Goal: Task Accomplishment & Management: Manage account settings

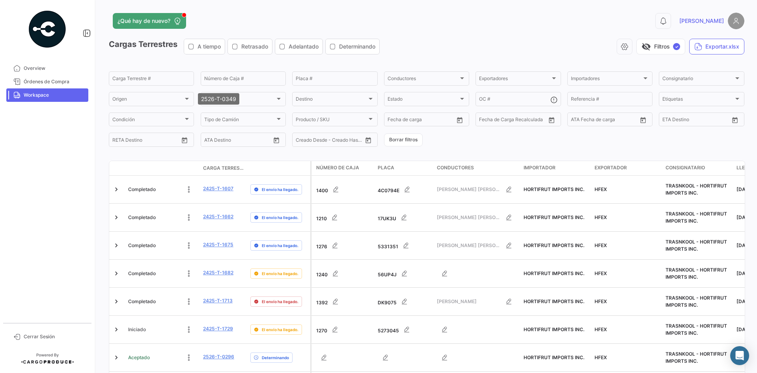
scroll to position [478, 0]
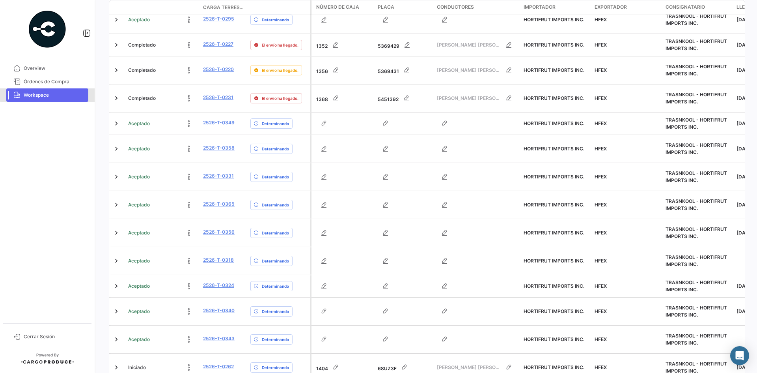
click at [60, 93] on span "Workspace" at bounding box center [55, 94] width 62 height 7
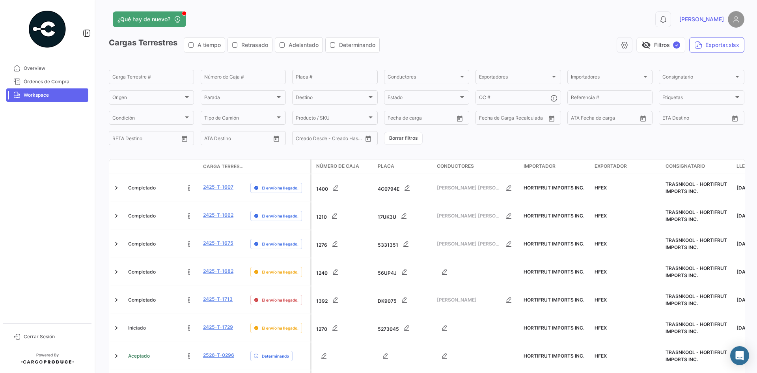
scroll to position [0, 0]
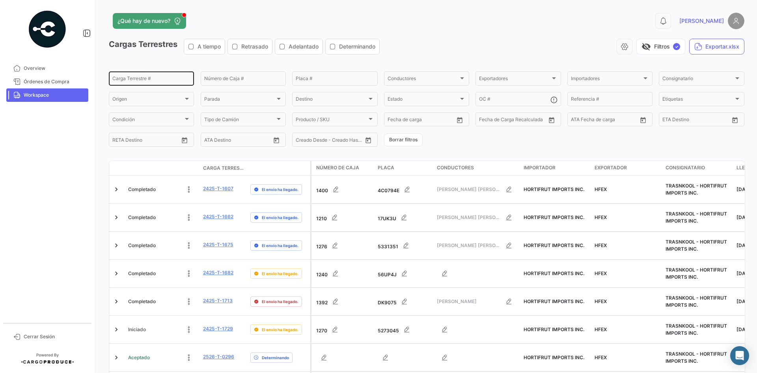
click at [133, 85] on div "Carga Terrestre #" at bounding box center [151, 77] width 78 height 15
paste input "0220"
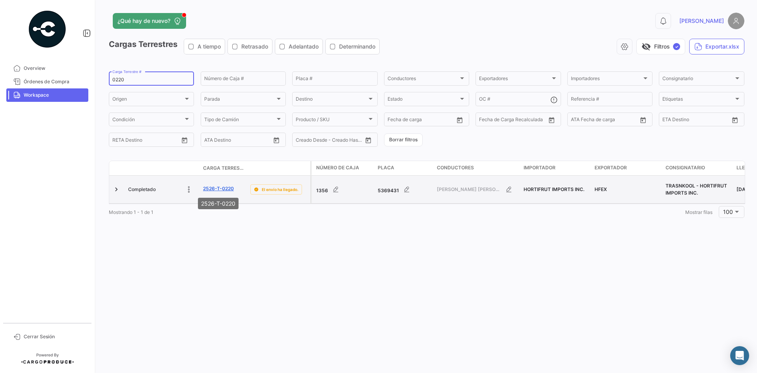
type input "0220"
click at [217, 187] on link "2526-T-0220" at bounding box center [218, 188] width 31 height 7
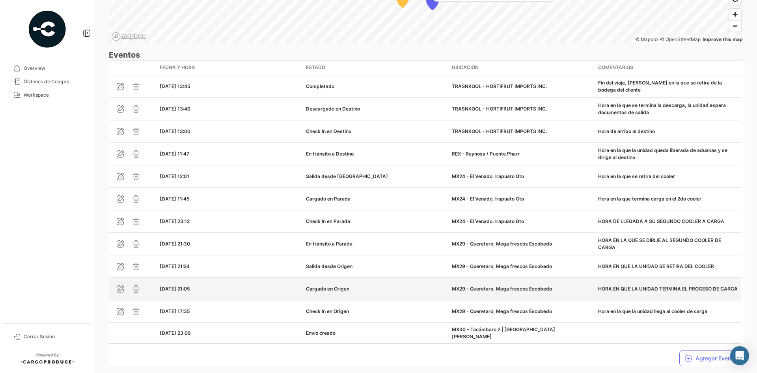
scroll to position [699, 0]
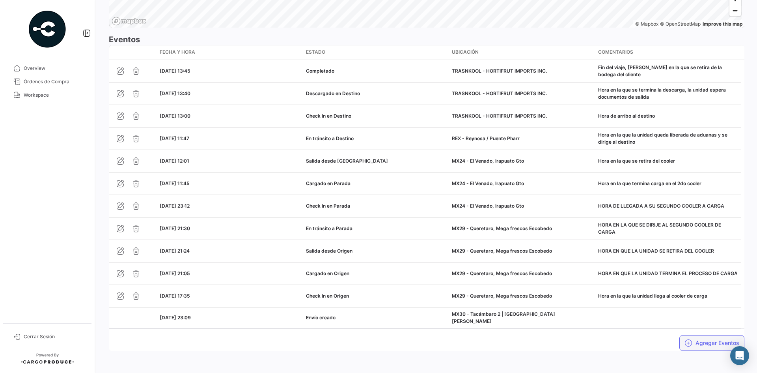
click at [698, 344] on button "Agregar Eventos" at bounding box center [712, 343] width 65 height 16
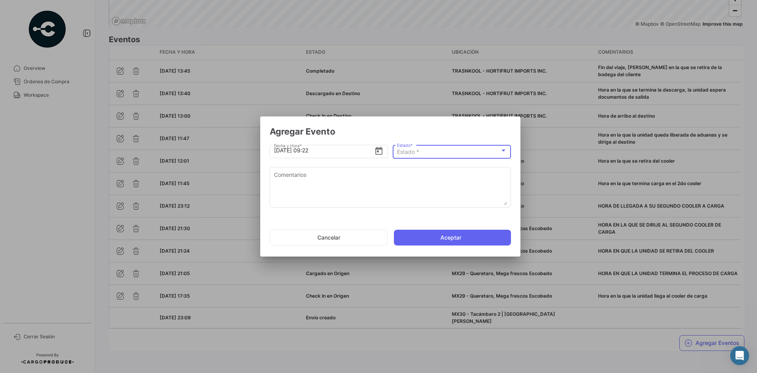
click at [443, 153] on div "Estado *" at bounding box center [448, 152] width 103 height 7
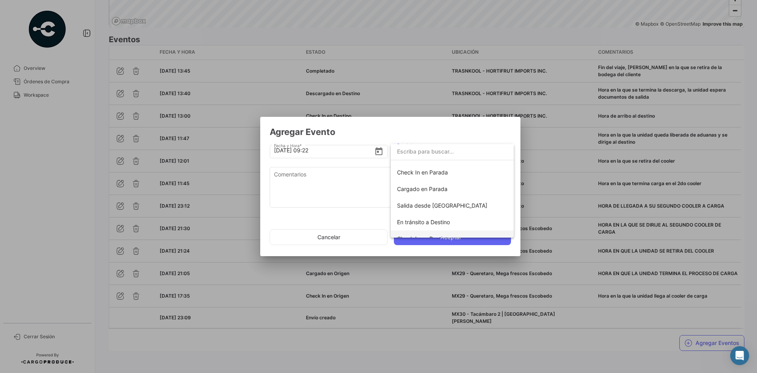
scroll to position [79, 0]
click at [454, 174] on span "Check In en Parada" at bounding box center [452, 172] width 110 height 17
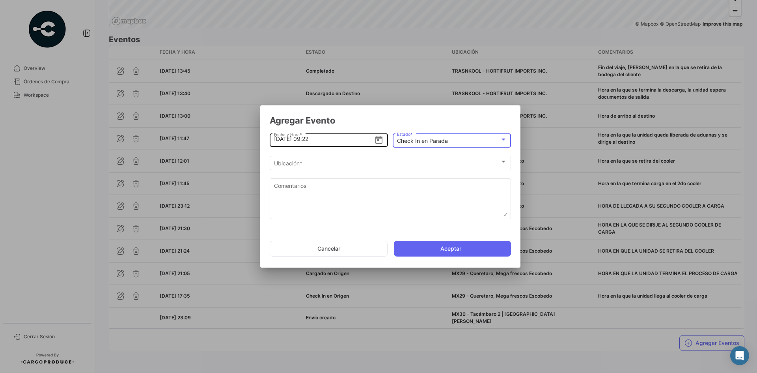
click at [278, 139] on input "[DATE] 09:22" at bounding box center [324, 139] width 101 height 28
type input "[DATE] 12:22"
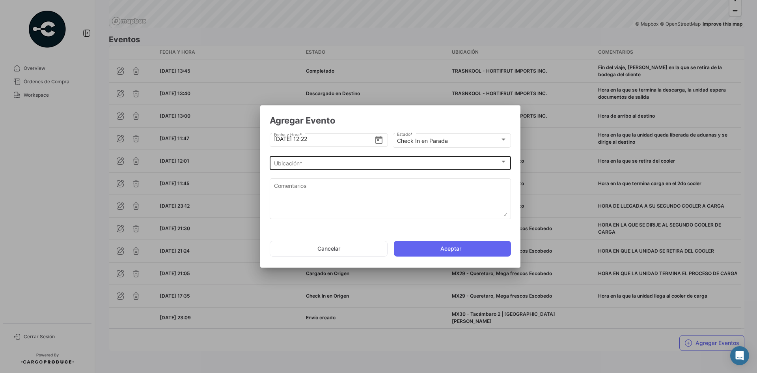
click at [398, 164] on div "Ubicación *" at bounding box center [387, 163] width 226 height 7
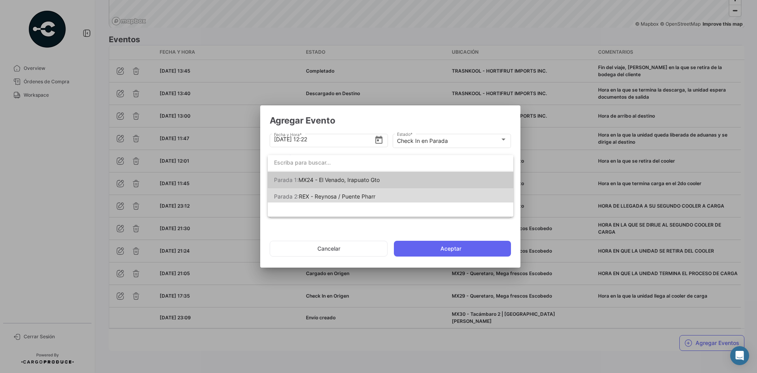
click at [402, 200] on mat-option "Parada 2: REX - Reynosa / Puente Pharr" at bounding box center [391, 196] width 246 height 17
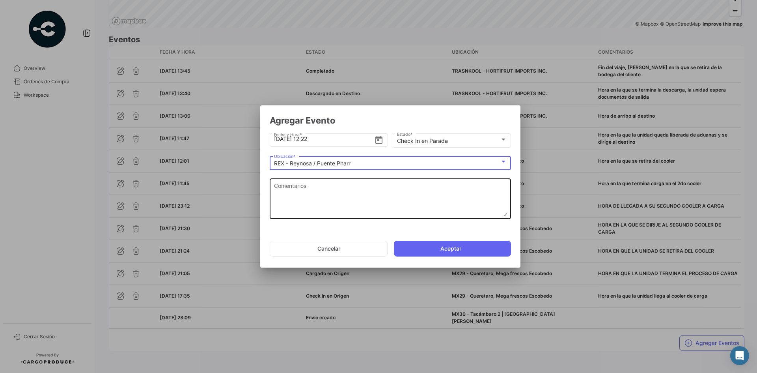
click at [365, 191] on textarea "Comentarios" at bounding box center [390, 198] width 233 height 35
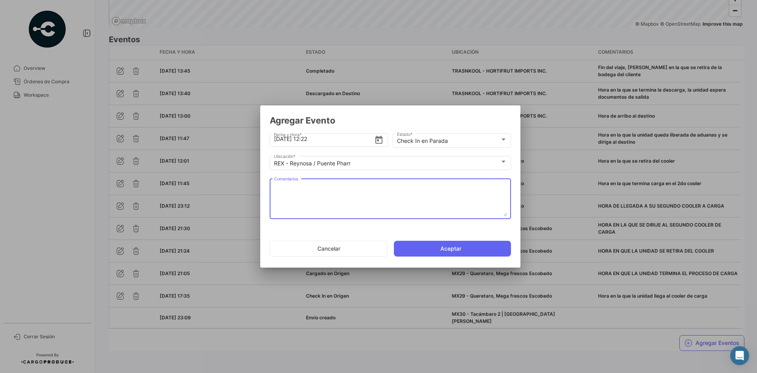
paste textarea "Hora de llegada a frontera"
type textarea "Hora de llegada a frontera"
click at [446, 248] on button "Aceptar" at bounding box center [452, 249] width 117 height 16
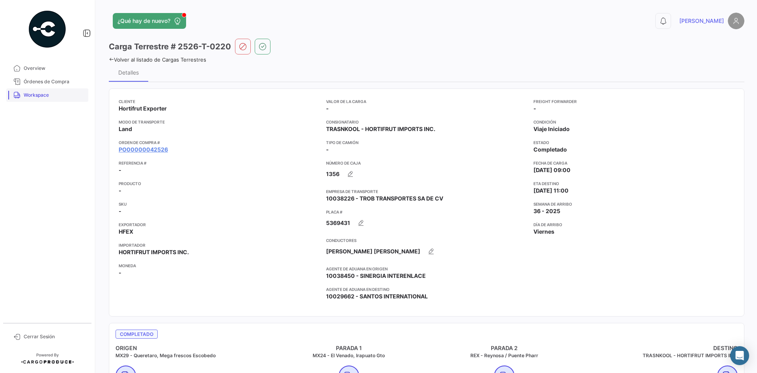
click at [55, 95] on span "Workspace" at bounding box center [55, 94] width 62 height 7
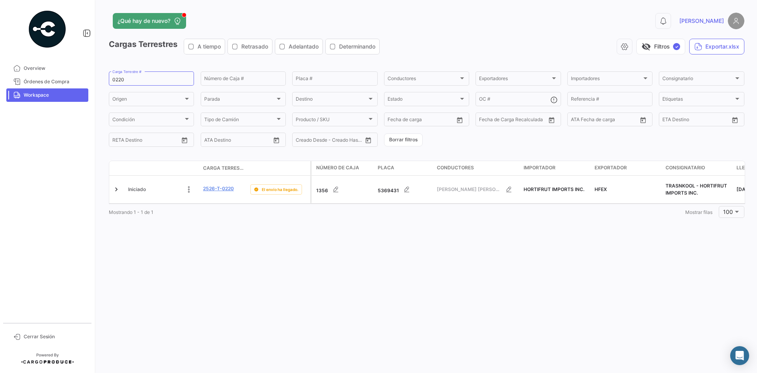
click at [47, 95] on span "Workspace" at bounding box center [55, 94] width 62 height 7
click at [117, 81] on input "0220" at bounding box center [151, 80] width 78 height 6
paste input "14"
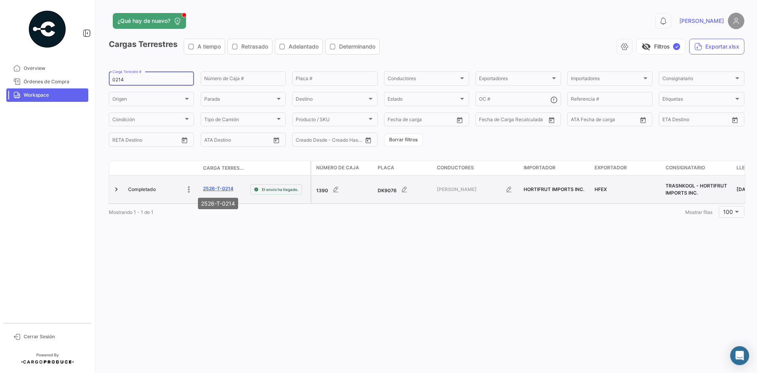
type input "0214"
click at [221, 186] on link "2526-T-0214" at bounding box center [218, 188] width 30 height 7
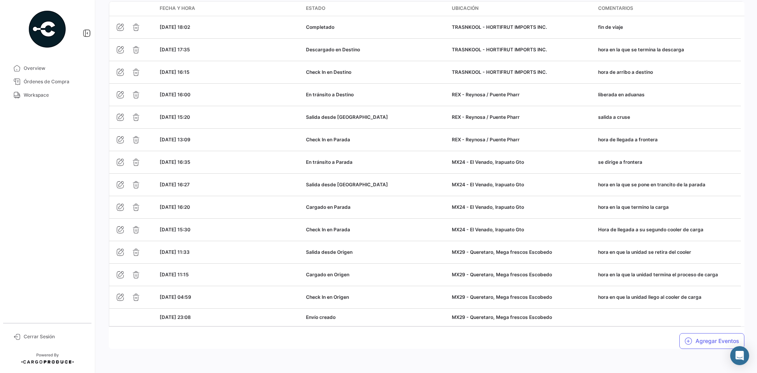
scroll to position [744, 0]
click at [46, 99] on link "Workspace" at bounding box center [47, 94] width 82 height 13
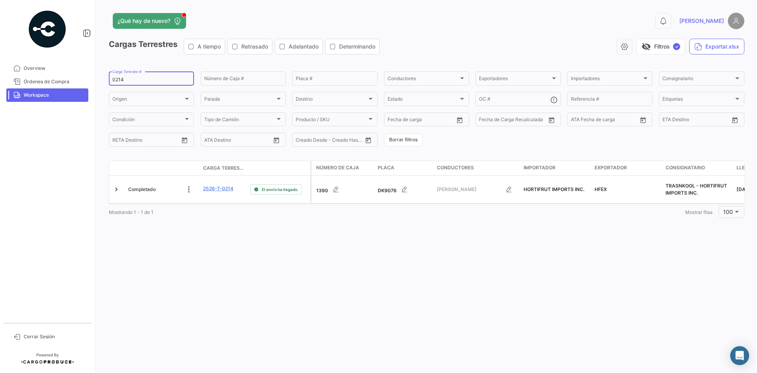
click at [128, 82] on input "0214" at bounding box center [151, 80] width 78 height 6
paste input "31"
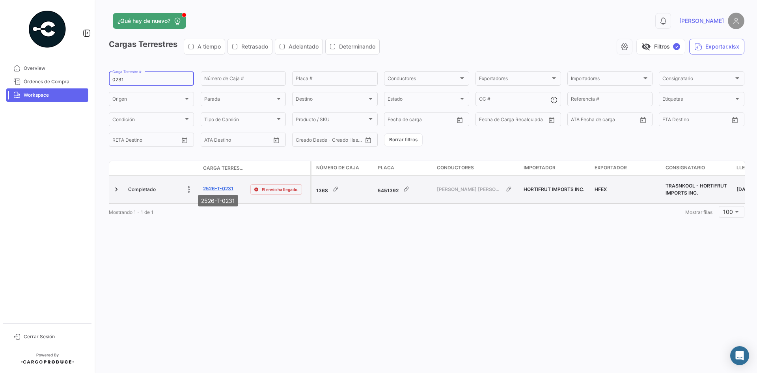
type input "0231"
click at [229, 187] on link "2526-T-0231" at bounding box center [218, 188] width 30 height 7
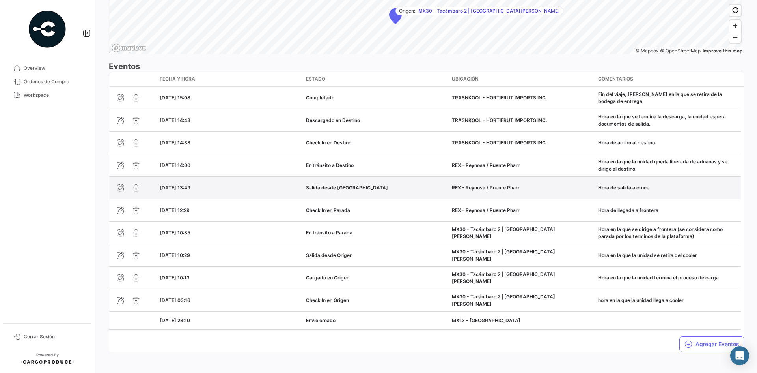
scroll to position [677, 0]
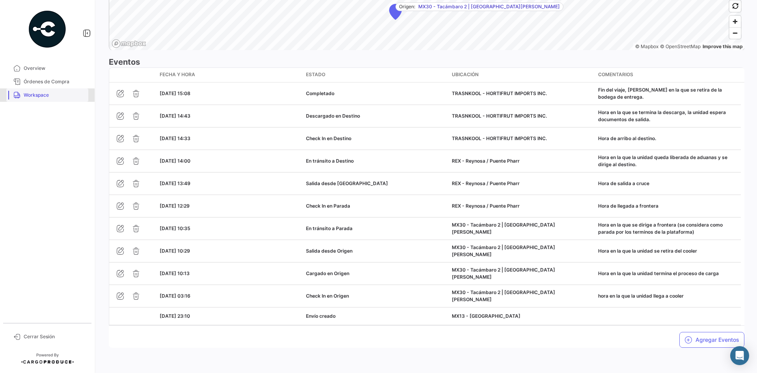
click at [44, 95] on span "Workspace" at bounding box center [55, 94] width 62 height 7
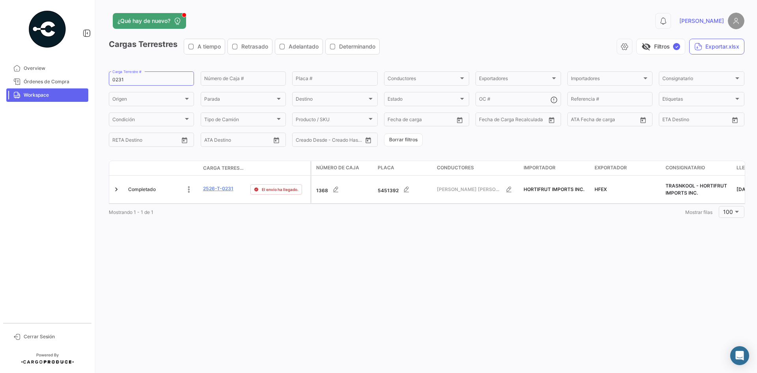
click at [39, 101] on link "Workspace" at bounding box center [47, 94] width 82 height 13
click at [88, 85] on mat-sidenav-container "Overview Órdenes de Compra Workspace Cerrar Sesión ¿Qué hay de nuevo? 0 [PERSON…" at bounding box center [378, 186] width 757 height 373
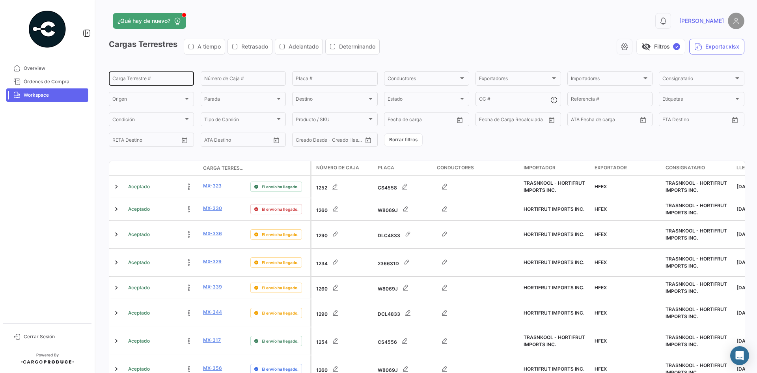
click at [138, 79] on input "Carga Terrestre #" at bounding box center [151, 80] width 78 height 6
paste input "0240"
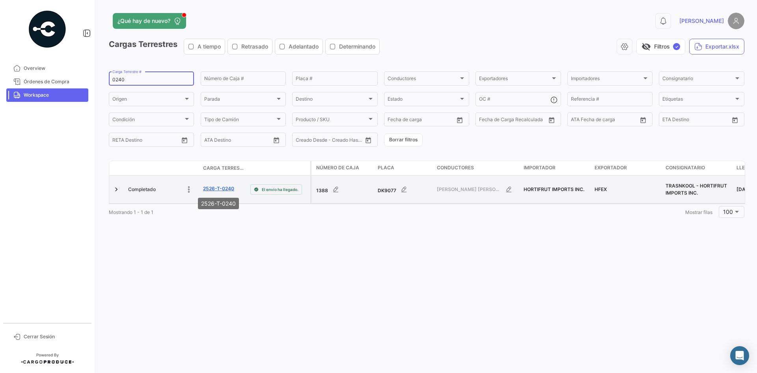
type input "0240"
click at [216, 189] on link "2526-T-0240" at bounding box center [218, 188] width 31 height 7
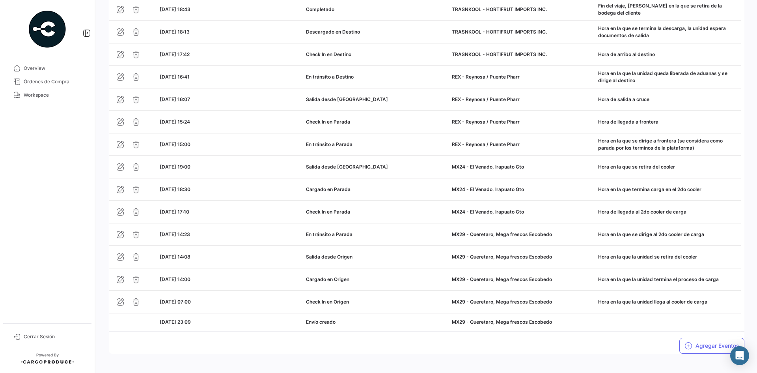
scroll to position [767, 0]
